Goal: Task Accomplishment & Management: Manage account settings

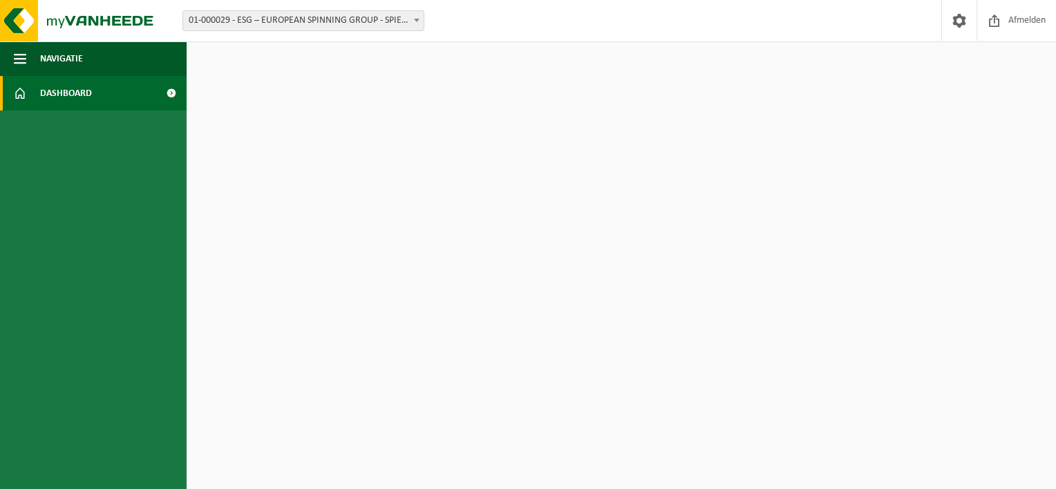
click at [356, 17] on span "01-000029 - ESG – EUROPEAN SPINNING GROUP - SPIERE-HELKIJN" at bounding box center [303, 20] width 240 height 19
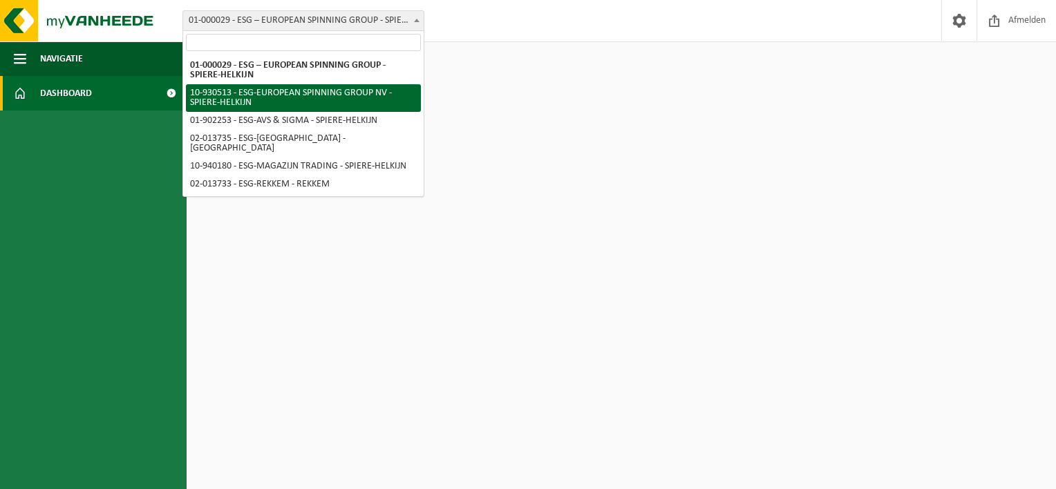
select select "134375"
click at [308, 22] on span "10-930513 - ESG-EUROPEAN SPINNING GROUP NV - SPIERE-HELKIJN" at bounding box center [303, 20] width 240 height 19
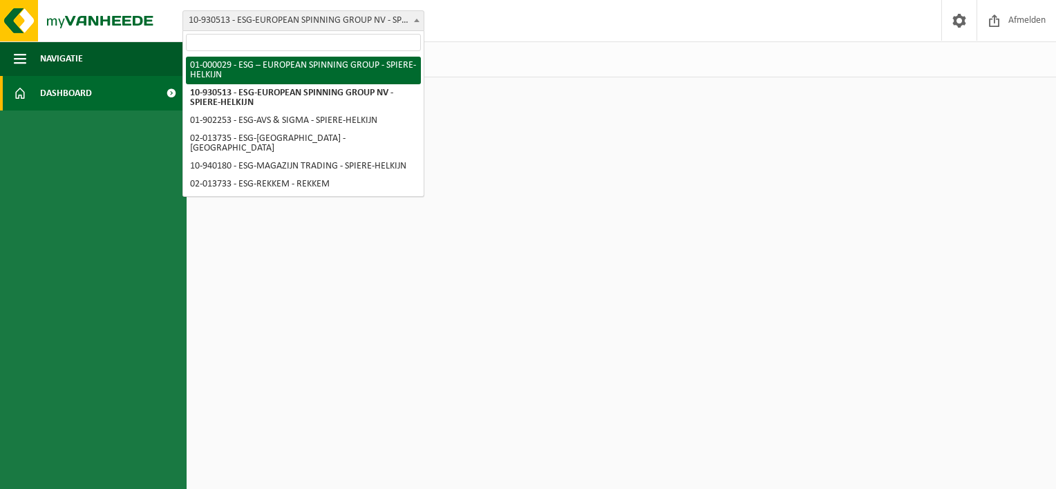
select select "14703"
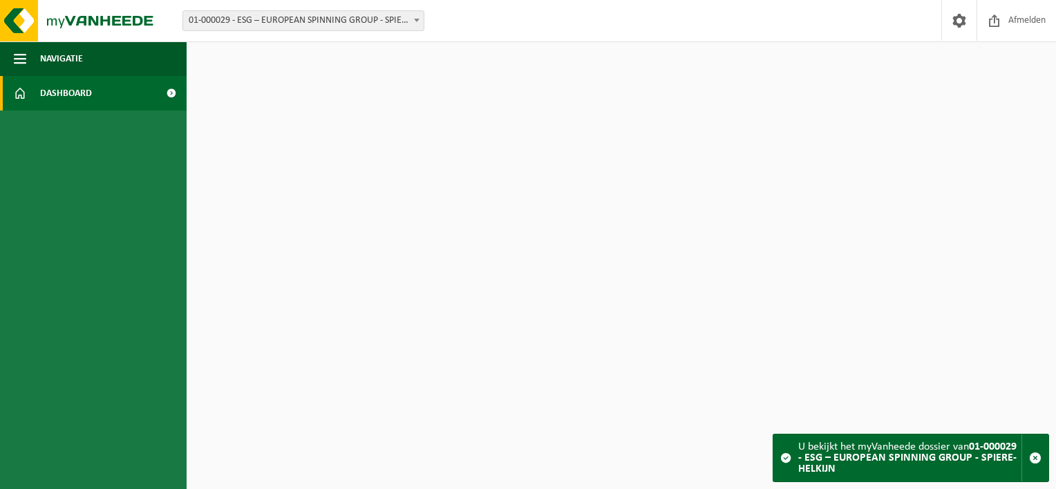
click at [347, 21] on span "01-000029 - ESG – EUROPEAN SPINNING GROUP - SPIERE-HELKIJN" at bounding box center [303, 20] width 240 height 19
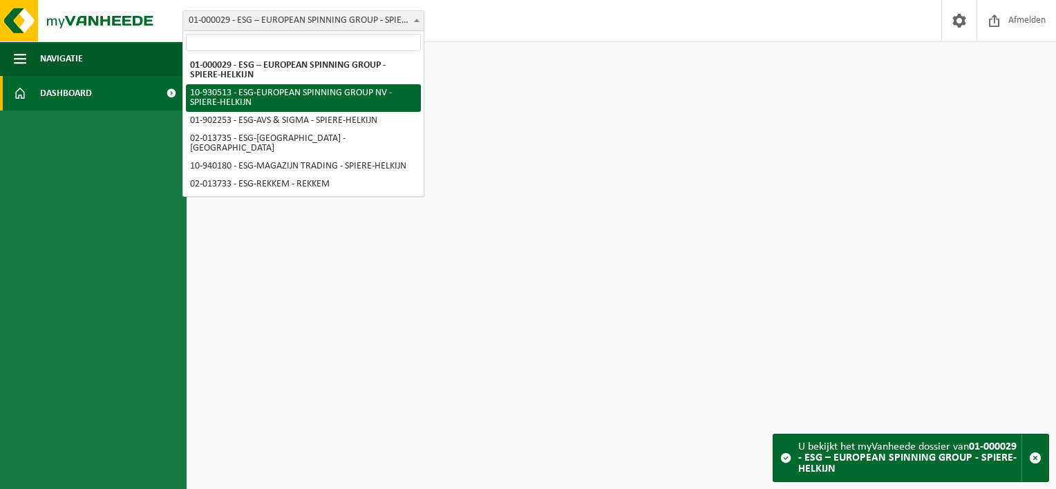
select select "134375"
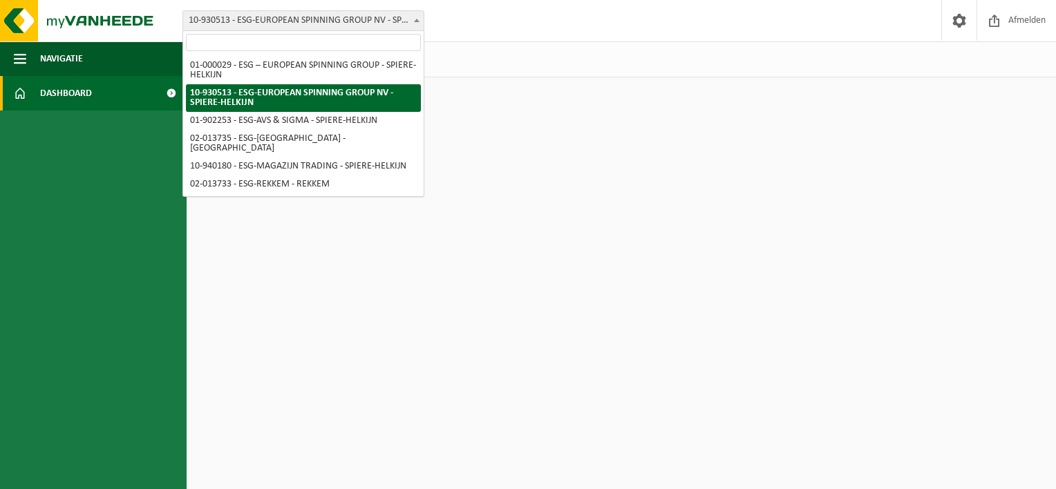
click at [384, 23] on span "10-930513 - ESG-EUROPEAN SPINNING GROUP NV - SPIERE-HELKIJN" at bounding box center [303, 20] width 240 height 19
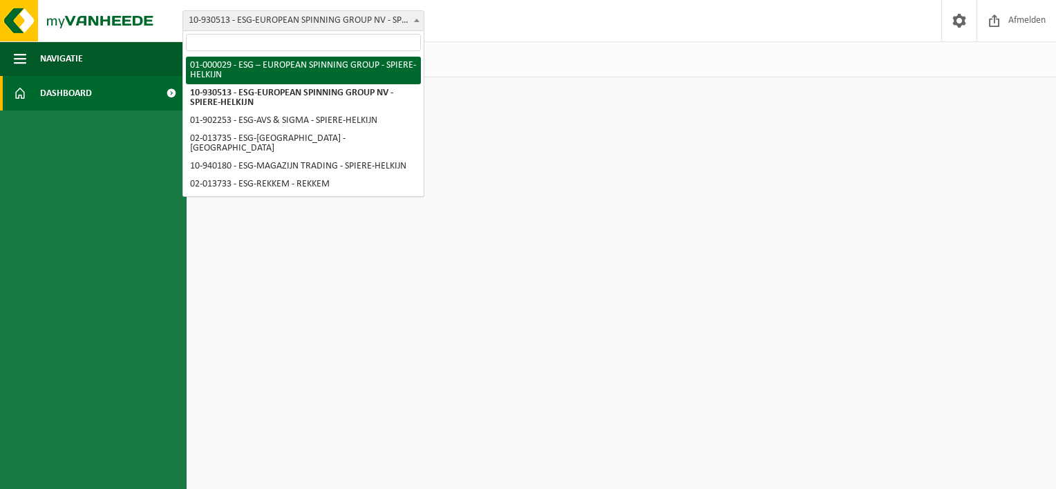
select select "14703"
click at [343, 17] on span "01-000029 - ESG – EUROPEAN SPINNING GROUP - SPIERE-HELKIJN" at bounding box center [303, 20] width 240 height 19
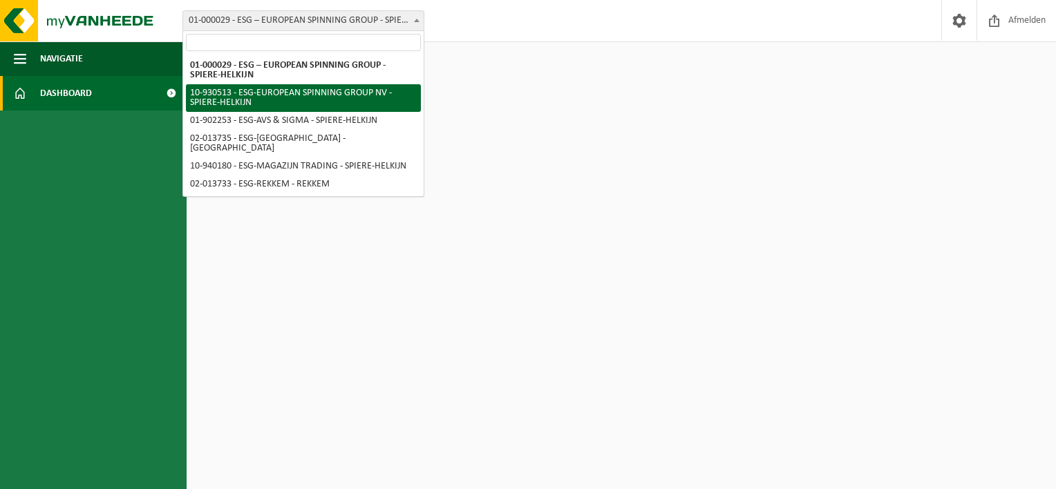
select select "134375"
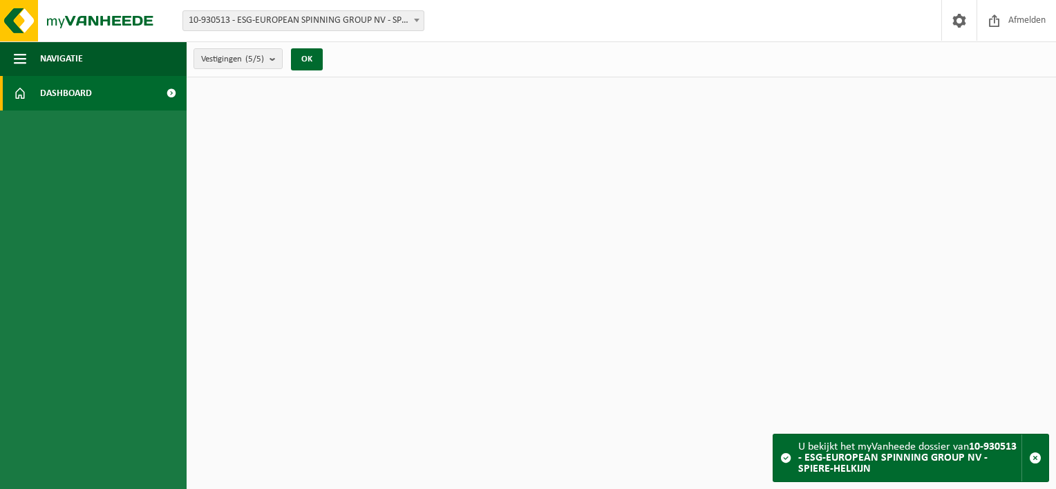
click at [370, 32] on div "Vestiging: 01-000029 - ESG – EUROPEAN SPINNING GROUP - SPIERE-HELKIJN 10-930513…" at bounding box center [528, 21] width 1056 height 42
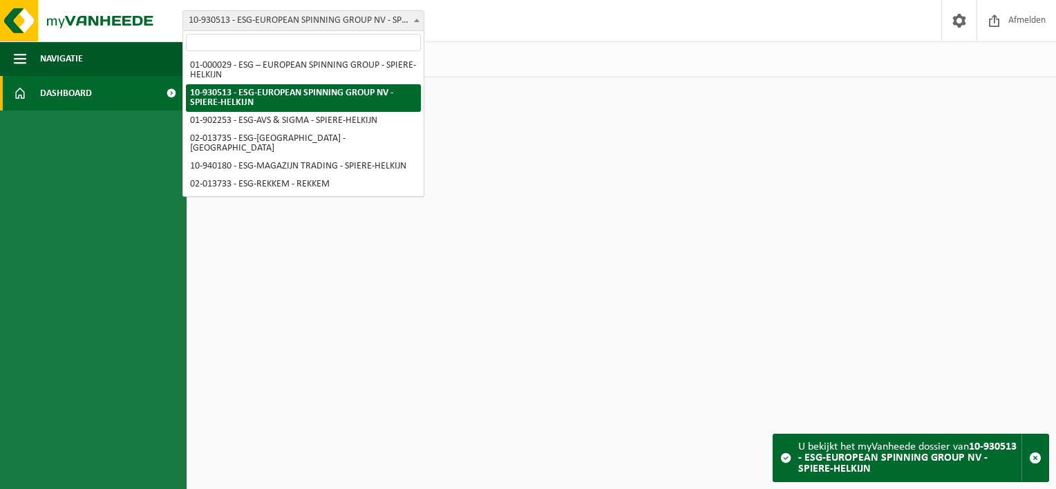
click at [334, 22] on span "10-930513 - ESG-EUROPEAN SPINNING GROUP NV - SPIERE-HELKIJN" at bounding box center [303, 20] width 240 height 19
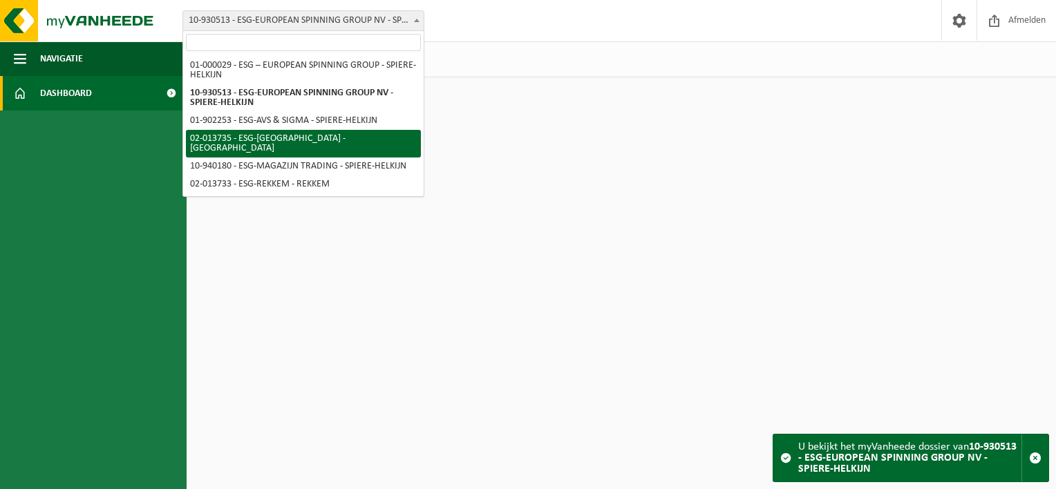
select select "14711"
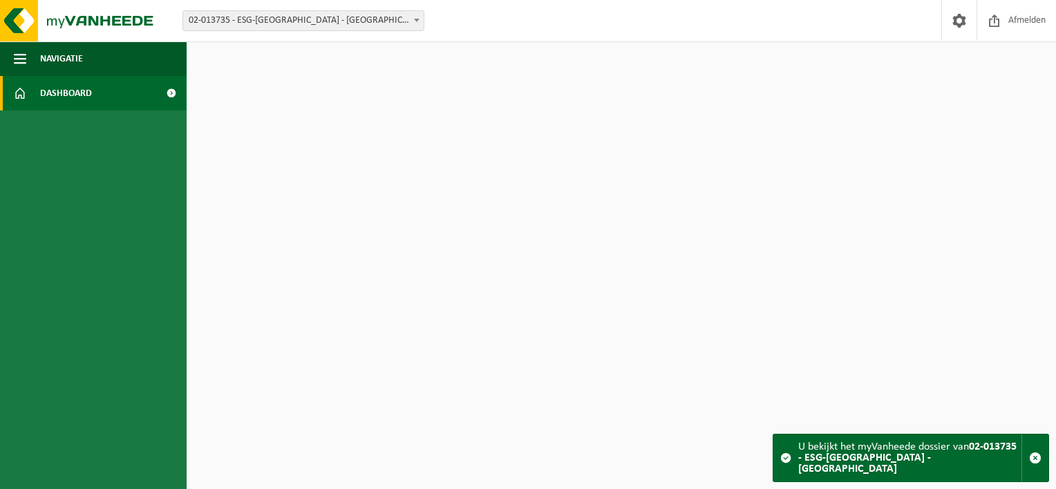
click at [346, 15] on span "02-013735 - ESG-[GEOGRAPHIC_DATA] - [GEOGRAPHIC_DATA]" at bounding box center [303, 20] width 240 height 19
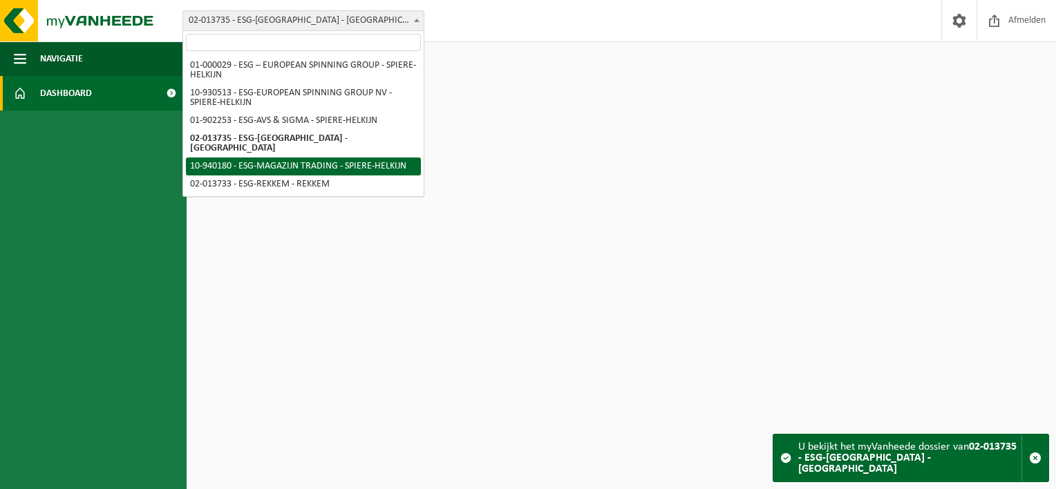
select select "138749"
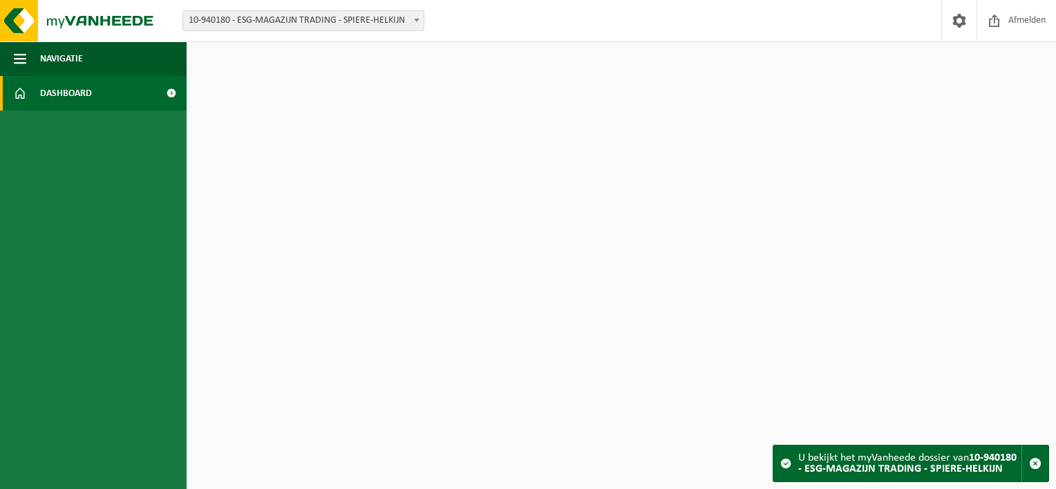
click at [349, 17] on span "10-940180 - ESG-MAGAZIJN TRADING - SPIERE-HELKIJN" at bounding box center [303, 20] width 240 height 19
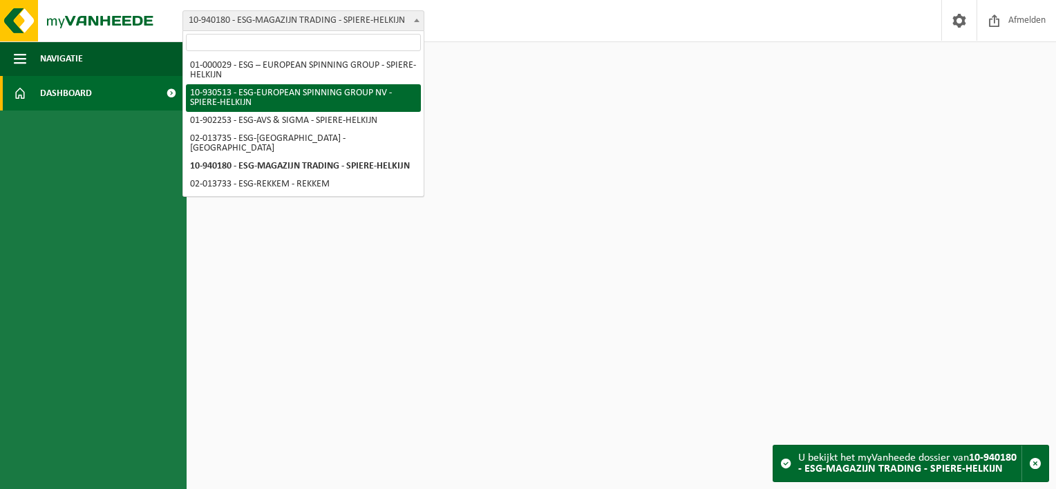
select select "134375"
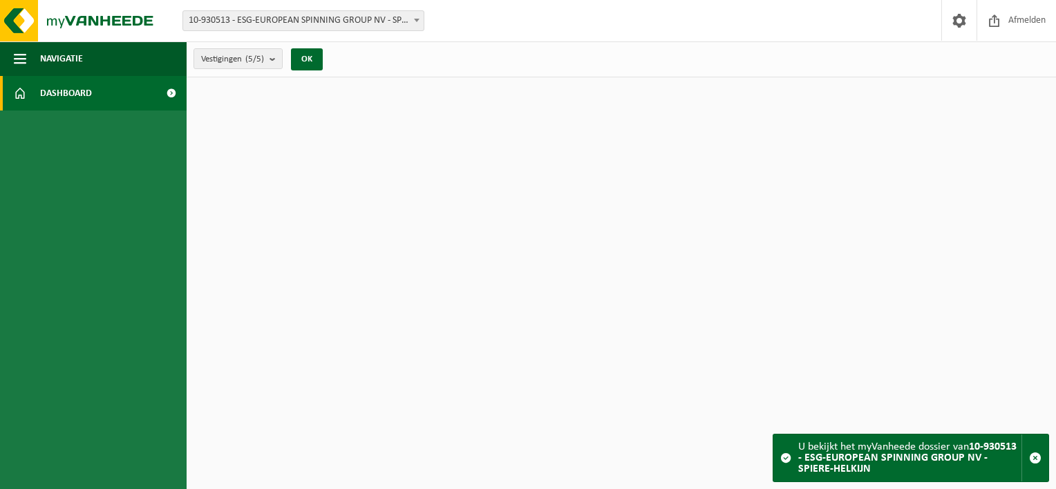
click at [434, 184] on html "Vestiging: 01-000029 - ESG – EUROPEAN SPINNING GROUP - SPIERE-HELKIJN 10-930513…" at bounding box center [528, 244] width 1056 height 489
click at [257, 63] on count "(5/5)" at bounding box center [254, 59] width 19 height 9
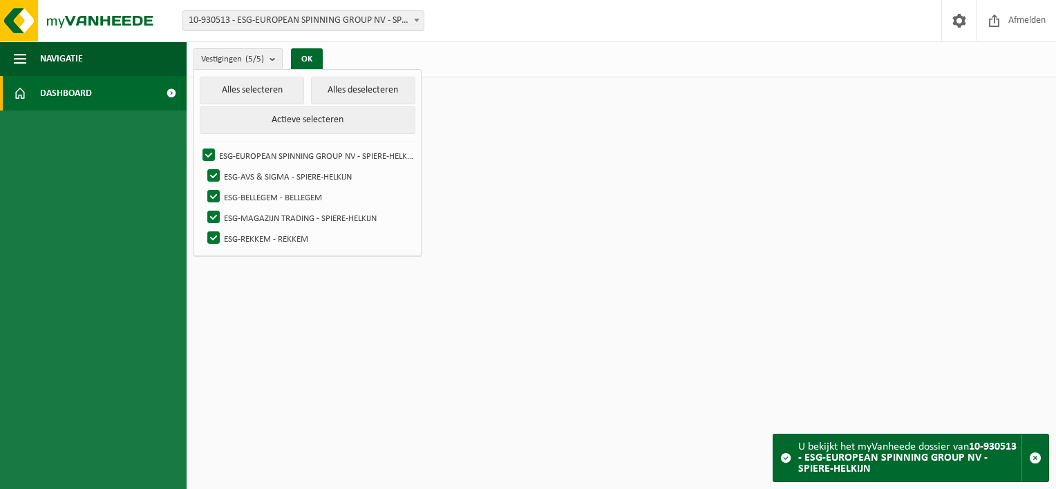
click at [780, 145] on html "Vestiging: 01-000029 - ESG – EUROPEAN SPINNING GROUP - SPIERE-HELKIJN 10-930513…" at bounding box center [528, 244] width 1056 height 489
click at [396, 19] on span "10-930513 - ESG-EUROPEAN SPINNING GROUP NV - SPIERE-HELKIJN" at bounding box center [303, 20] width 240 height 19
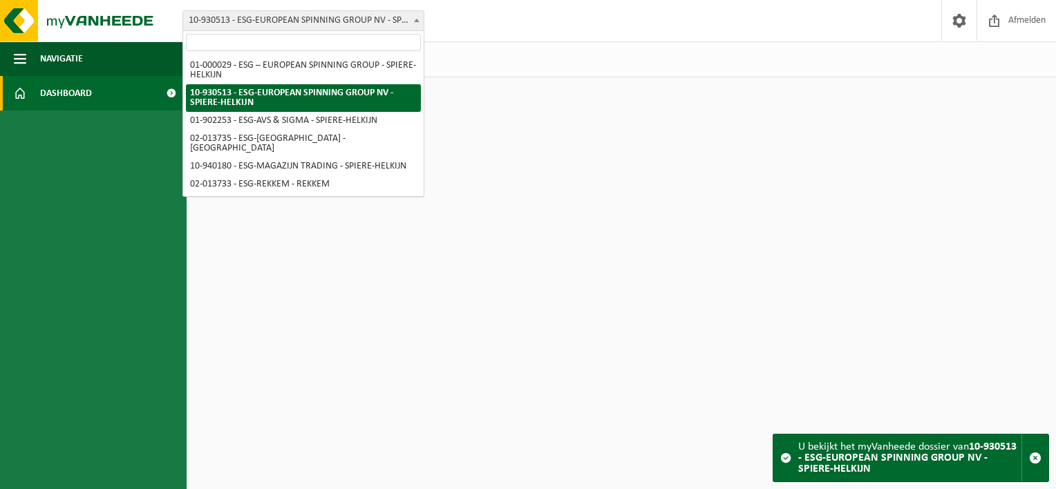
click at [778, 299] on html "Vestiging: 01-000029 - ESG – EUROPEAN SPINNING GROUP - SPIERE-HELKIJN 10-930513…" at bounding box center [528, 244] width 1056 height 489
